Goal: Information Seeking & Learning: Check status

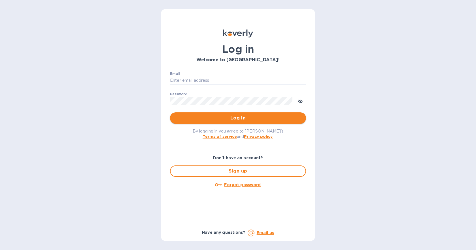
type input "[EMAIL_ADDRESS][DOMAIN_NAME]"
click at [242, 118] on span "Log in" at bounding box center [238, 117] width 127 height 7
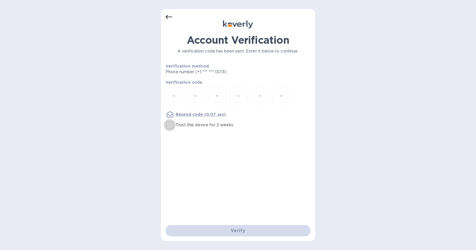
click at [170, 126] on input "Trust this device for 2 weeks" at bounding box center [170, 125] width 12 height 12
checkbox input "true"
click at [171, 94] on input "number" at bounding box center [173, 97] width 7 height 10
type input "8"
type input "3"
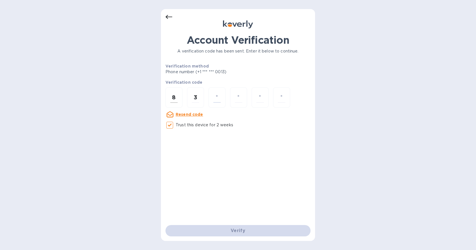
type input "3"
type input "2"
type input "7"
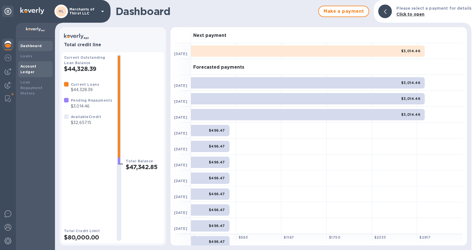
click at [37, 64] on b "Account Ledger" at bounding box center [28, 69] width 16 height 10
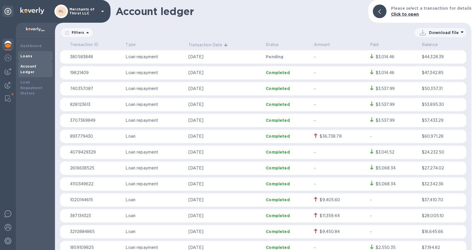
click at [31, 55] on b "Loans" at bounding box center [26, 56] width 12 height 4
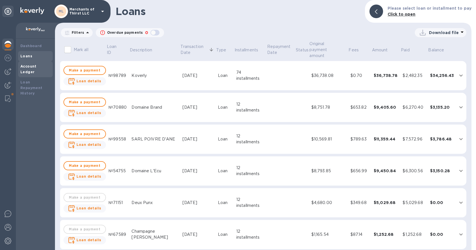
click at [35, 67] on b "Account Ledger" at bounding box center [28, 69] width 16 height 10
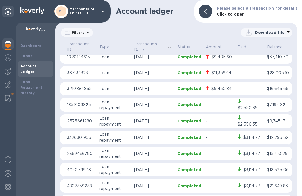
scroll to position [123, 0]
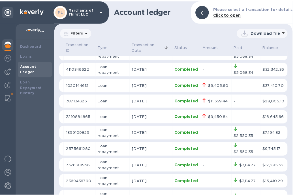
scroll to position [94, 0]
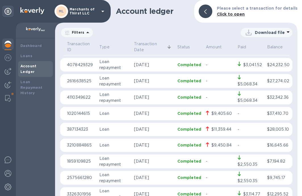
click at [70, 121] on td "1020144615" at bounding box center [81, 114] width 32 height 14
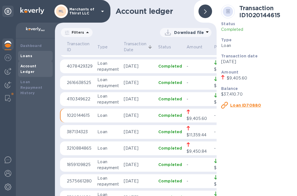
click at [28, 57] on b "Loans" at bounding box center [26, 56] width 12 height 4
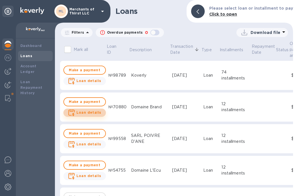
click at [91, 113] on b "Loan details" at bounding box center [89, 113] width 25 height 4
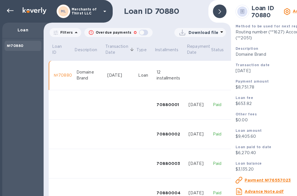
click at [216, 12] on div at bounding box center [220, 12] width 14 height 14
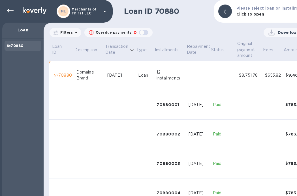
click at [62, 75] on div "№70880" at bounding box center [63, 76] width 18 height 6
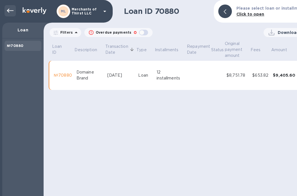
click at [12, 10] on icon at bounding box center [10, 10] width 7 height 7
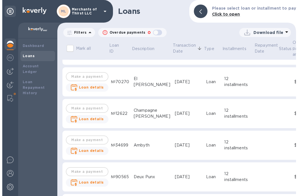
scroll to position [187, 0]
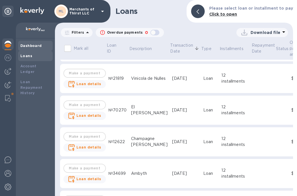
click at [35, 43] on div "Dashboard" at bounding box center [35, 46] width 30 height 6
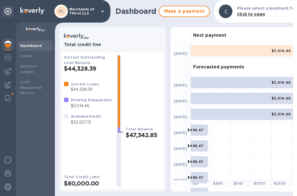
click at [97, 11] on p "Merchants of Thirst LLC" at bounding box center [83, 11] width 28 height 8
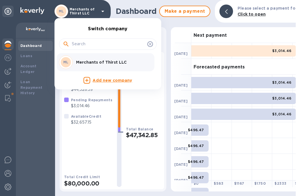
click at [97, 11] on div at bounding box center [151, 98] width 302 height 196
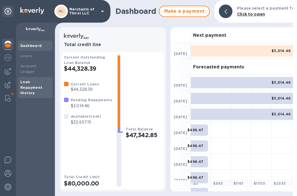
click at [31, 91] on div "Loan Repayment History" at bounding box center [35, 88] width 35 height 22
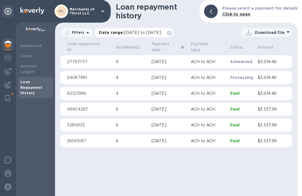
click at [171, 32] on icon at bounding box center [169, 33] width 5 height 5
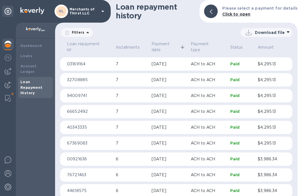
scroll to position [477, 0]
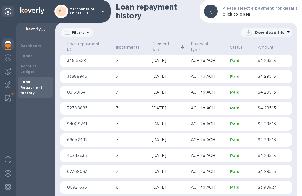
click at [84, 32] on icon at bounding box center [87, 32] width 7 height 7
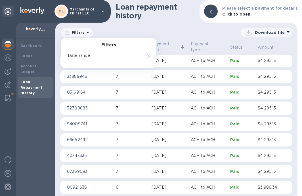
click at [84, 32] on icon at bounding box center [87, 32] width 7 height 7
click at [30, 65] on b "Account Ledger" at bounding box center [28, 69] width 16 height 10
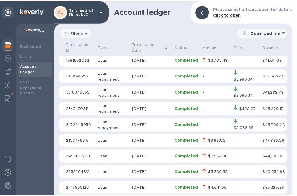
scroll to position [834, 0]
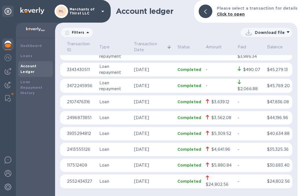
click at [94, 182] on p "2552434327" at bounding box center [81, 182] width 28 height 6
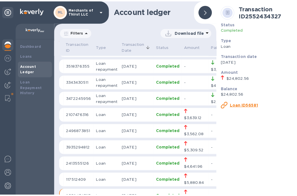
scroll to position [846, 0]
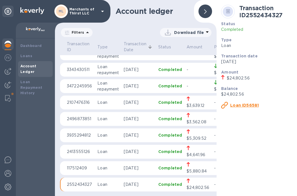
click at [231, 105] on u "Loan ID56581" at bounding box center [244, 105] width 29 height 5
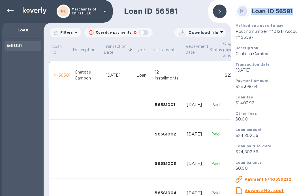
drag, startPoint x: 250, startPoint y: 10, endPoint x: 297, endPoint y: 20, distance: 47.5
click at [297, 20] on div "Loan ID 56581" at bounding box center [278, 11] width 89 height 18
copy b "Loan ID 56581"
click at [221, 10] on icon at bounding box center [220, 11] width 3 height 5
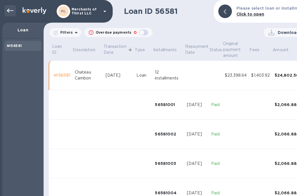
click at [9, 10] on icon at bounding box center [10, 10] width 7 height 7
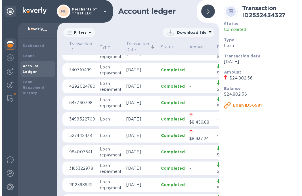
scroll to position [708, 0]
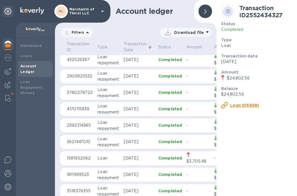
click at [206, 14] on icon at bounding box center [205, 11] width 3 height 5
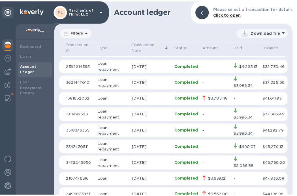
scroll to position [834, 0]
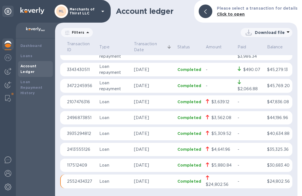
click at [99, 166] on p "Loan" at bounding box center [114, 166] width 30 height 6
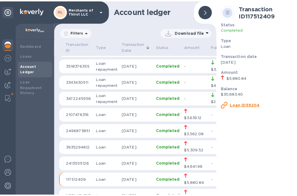
scroll to position [846, 0]
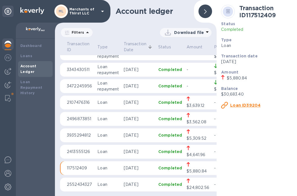
click at [235, 106] on u "Loan ID39204" at bounding box center [245, 105] width 30 height 5
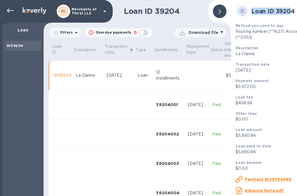
drag, startPoint x: 252, startPoint y: 11, endPoint x: 293, endPoint y: 17, distance: 41.8
click at [293, 17] on div "Loan ID 39204" at bounding box center [278, 11] width 89 height 18
copy b "Loan ID 3920"
click at [13, 9] on icon at bounding box center [10, 10] width 7 height 7
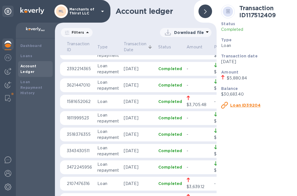
scroll to position [854, 0]
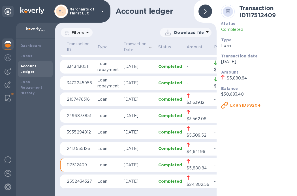
click at [130, 146] on p "[DATE]" at bounding box center [139, 149] width 30 height 6
click at [237, 103] on u "Loan ID10305" at bounding box center [244, 105] width 29 height 5
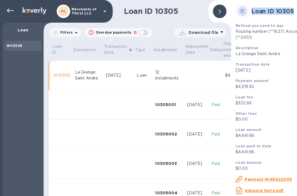
drag, startPoint x: 252, startPoint y: 11, endPoint x: 294, endPoint y: 10, distance: 41.9
click at [294, 10] on b "Loan ID 10305" at bounding box center [273, 11] width 43 height 7
copy b "Loan ID 10305"
click at [8, 7] on div at bounding box center [10, 10] width 11 height 11
click at [15, 12] on div at bounding box center [10, 10] width 11 height 11
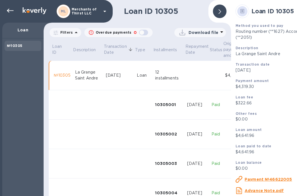
click at [220, 13] on icon at bounding box center [220, 11] width 3 height 5
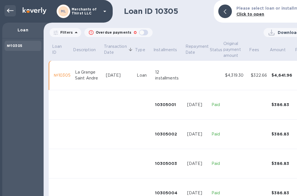
click at [9, 12] on icon at bounding box center [10, 11] width 7 height 4
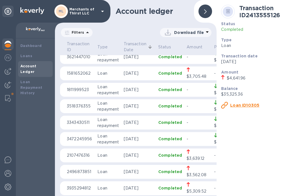
scroll to position [854, 0]
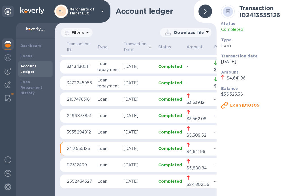
click at [110, 130] on p "Loan" at bounding box center [108, 133] width 22 height 6
click at [240, 105] on u "Loan ID39049" at bounding box center [245, 105] width 31 height 5
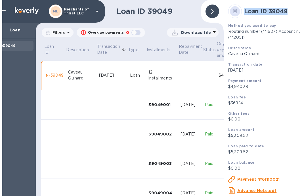
scroll to position [0, 28]
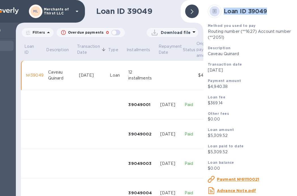
drag, startPoint x: 253, startPoint y: 9, endPoint x: 300, endPoint y: 20, distance: 47.9
click at [297, 20] on html "ML Merchants of Thirst LLC Loan №39049 Loan ID 39049 Filters Overdue payments 0…" at bounding box center [148, 98] width 297 height 196
copy b "Loan ID 39049"
click at [190, 8] on div at bounding box center [192, 12] width 14 height 14
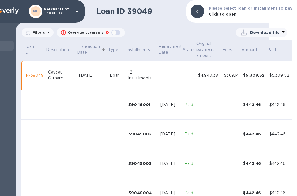
click at [75, 12] on icon at bounding box center [77, 11] width 7 height 7
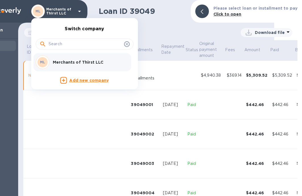
click at [75, 12] on div at bounding box center [151, 98] width 302 height 196
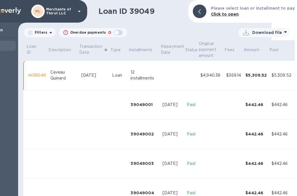
click at [49, 68] on td "Caveau Quinard" at bounding box center [63, 75] width 31 height 29
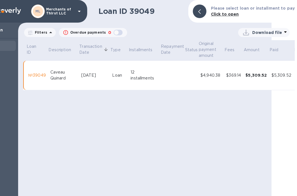
click at [49, 68] on td "Caveau Quinard" at bounding box center [63, 75] width 31 height 29
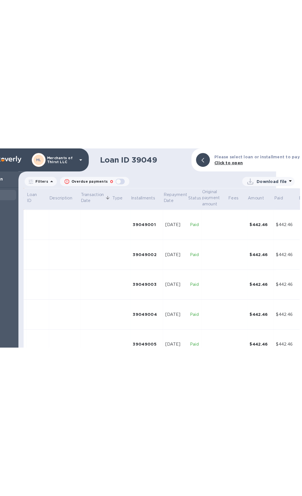
scroll to position [0, 0]
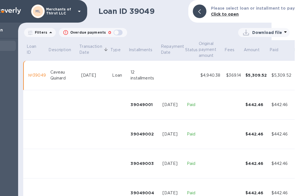
click at [205, 13] on div at bounding box center [200, 12] width 14 height 14
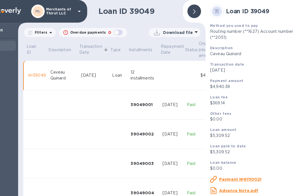
click at [194, 9] on icon at bounding box center [194, 11] width 3 height 5
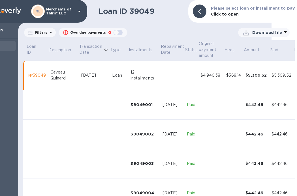
click at [194, 9] on div "Please select loan or installment to pay Click to open" at bounding box center [241, 11] width 107 height 23
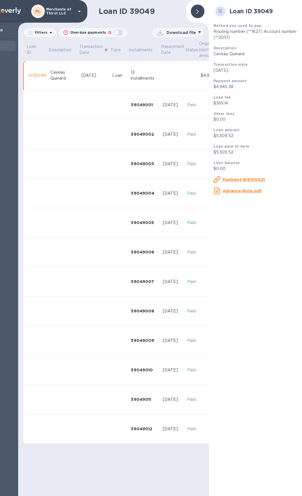
click at [40, 74] on div "№39049" at bounding box center [37, 76] width 18 height 6
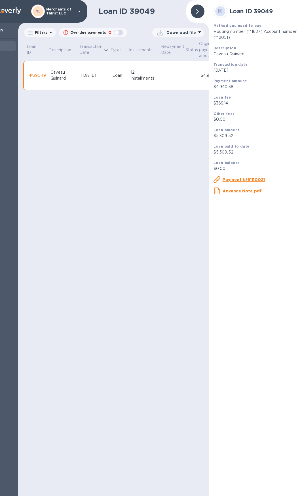
click at [40, 74] on div "№39049" at bounding box center [37, 76] width 18 height 6
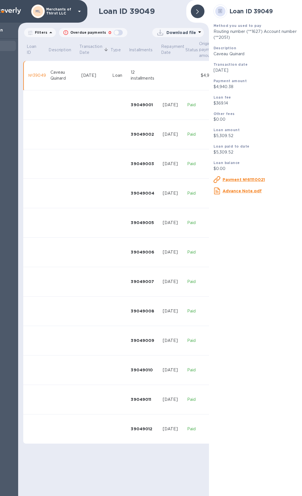
click at [40, 74] on div "№39049" at bounding box center [37, 76] width 18 height 6
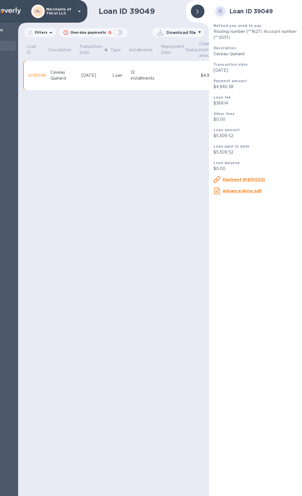
click at [198, 9] on icon at bounding box center [197, 11] width 3 height 5
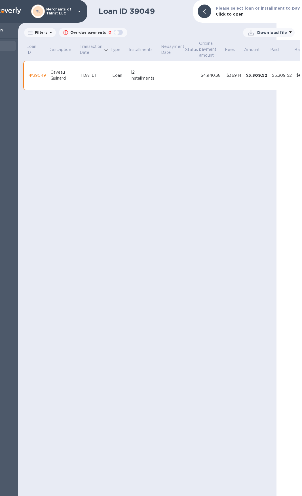
click at [125, 9] on h1 "Loan ID 39049" at bounding box center [144, 11] width 90 height 9
click at [45, 30] on p "Filters" at bounding box center [40, 32] width 15 height 5
click at [65, 53] on p "Transaction date" at bounding box center [62, 56] width 62 height 6
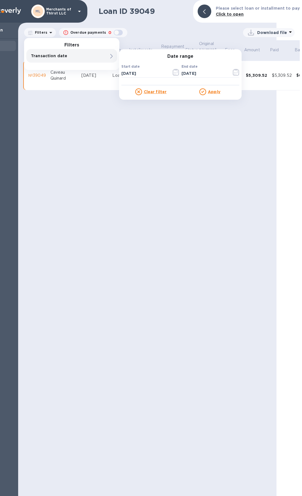
click at [153, 90] on u "Clear filter" at bounding box center [155, 92] width 23 height 5
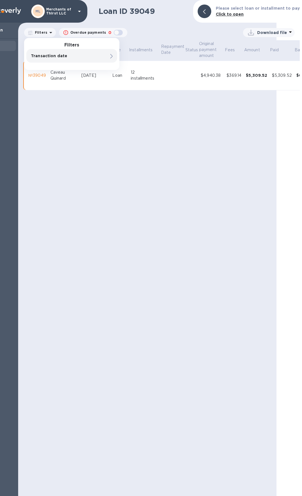
click at [82, 8] on icon at bounding box center [79, 11] width 7 height 7
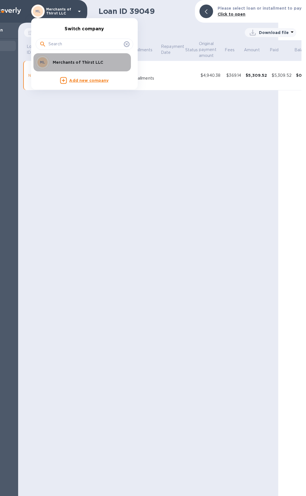
click at [51, 63] on div "Merchants of Thirst LLC" at bounding box center [87, 63] width 74 height 6
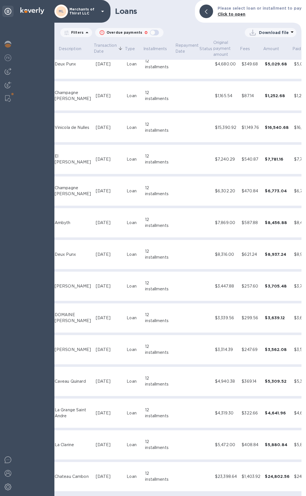
scroll to position [143, 30]
click at [64, 347] on div "[PERSON_NAME]" at bounding box center [75, 350] width 37 height 6
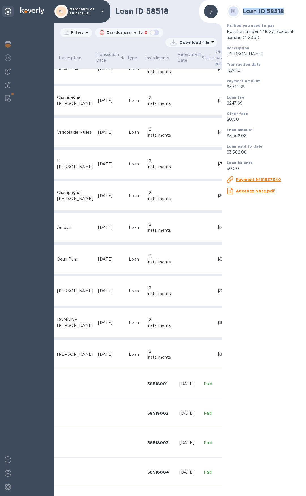
drag, startPoint x: 243, startPoint y: 12, endPoint x: 290, endPoint y: 17, distance: 47.3
click at [290, 17] on div "Loan ID 58518" at bounding box center [263, 11] width 79 height 18
copy b "Loan ID 58518"
click at [69, 317] on div "DOMAINE [PERSON_NAME]" at bounding box center [75, 323] width 37 height 12
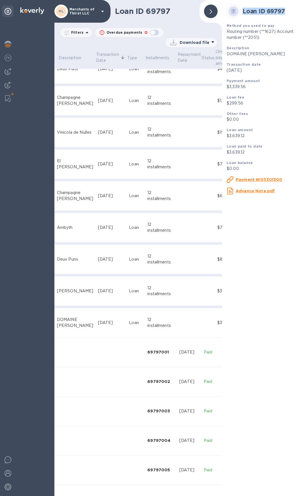
drag, startPoint x: 243, startPoint y: 10, endPoint x: 286, endPoint y: 19, distance: 44.8
click at [286, 19] on div "Loan ID 69797" at bounding box center [263, 11] width 79 height 18
copy b "Loan ID 69797"
click at [9, 43] on img at bounding box center [8, 44] width 7 height 7
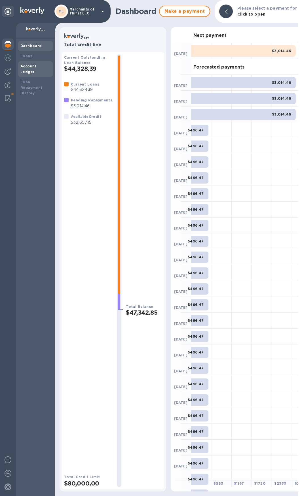
click at [30, 65] on b "Account Ledger" at bounding box center [28, 69] width 16 height 10
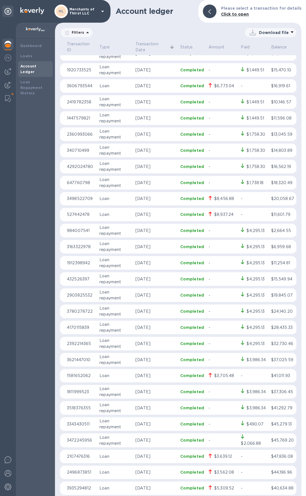
scroll to position [532, 0]
